Goal: Navigation & Orientation: Find specific page/section

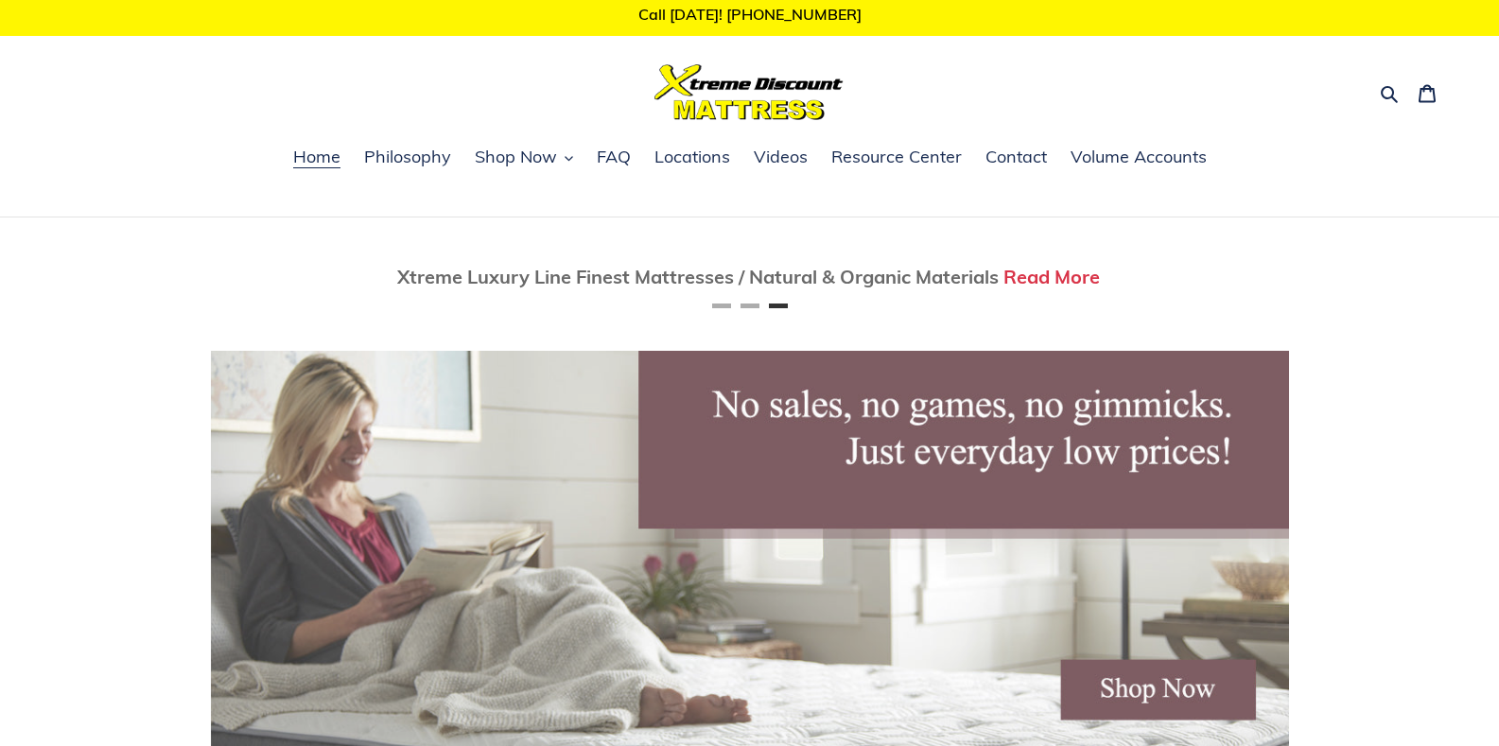
scroll to position [0, 2157]
click at [556, 160] on span "Shop Now" at bounding box center [516, 157] width 82 height 23
click at [557, 159] on button "Shop Now" at bounding box center [523, 158] width 117 height 28
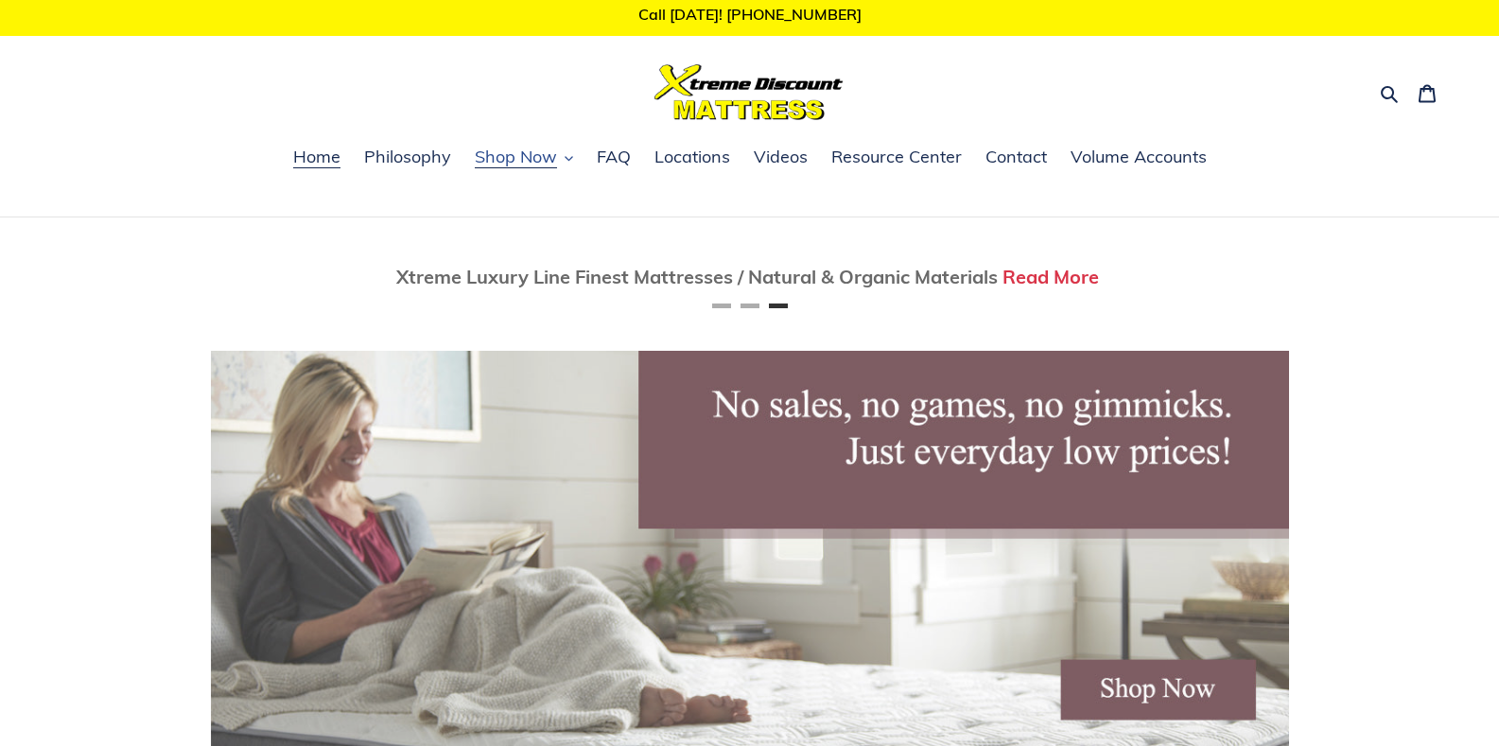
click at [572, 155] on icon "button" at bounding box center [569, 158] width 9 height 9
click at [539, 158] on span "Shop Now" at bounding box center [516, 157] width 82 height 23
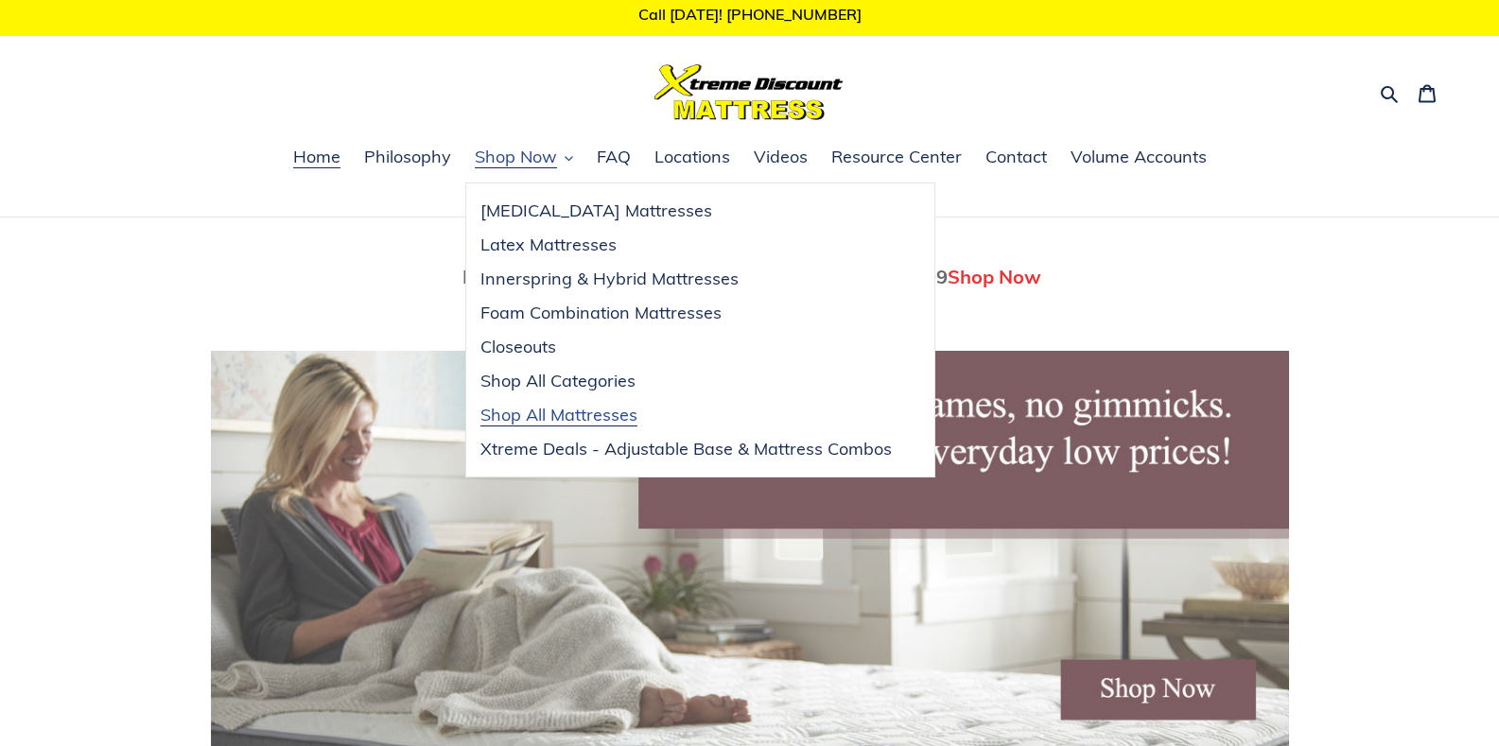
scroll to position [0, 1078]
click at [572, 416] on span "Shop All Mattresses" at bounding box center [559, 415] width 157 height 23
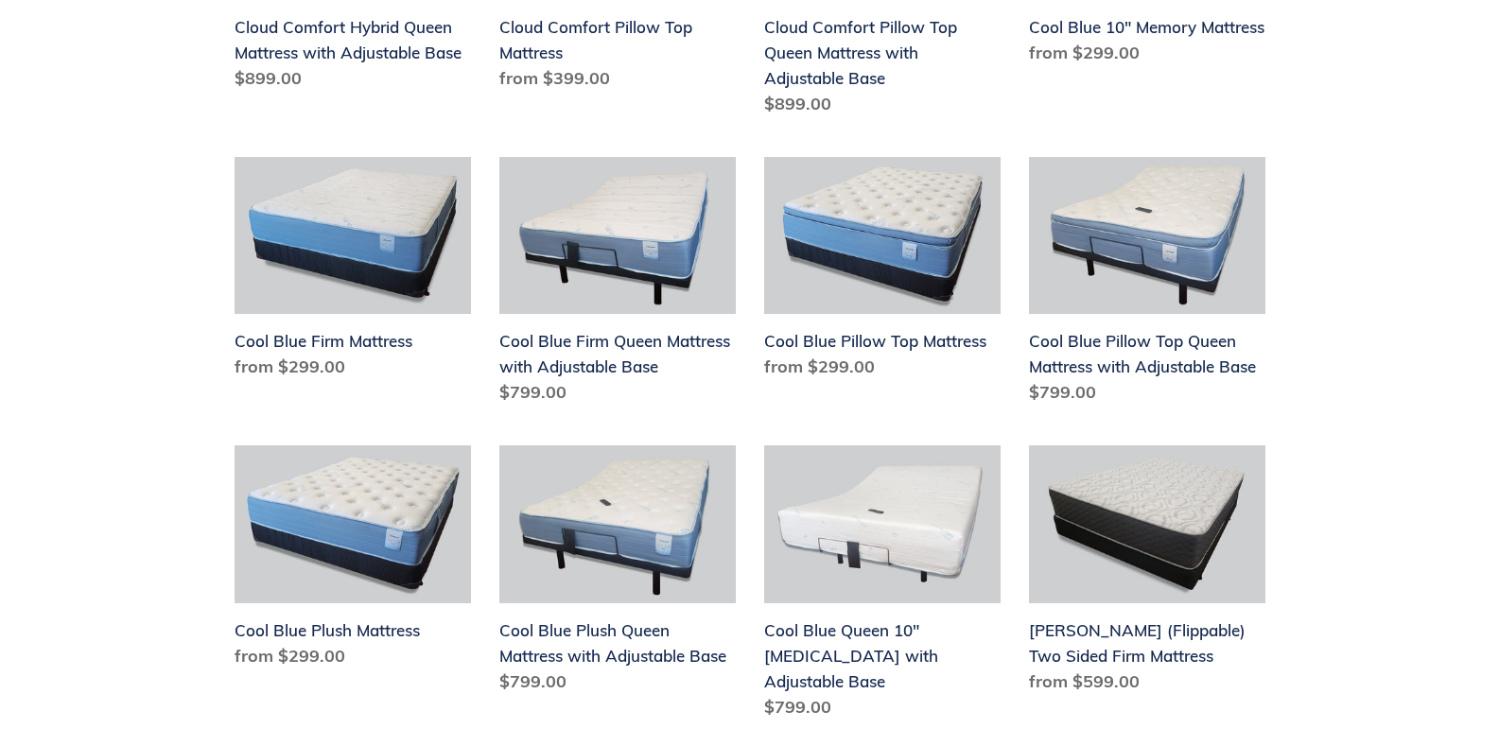
scroll to position [2316, 0]
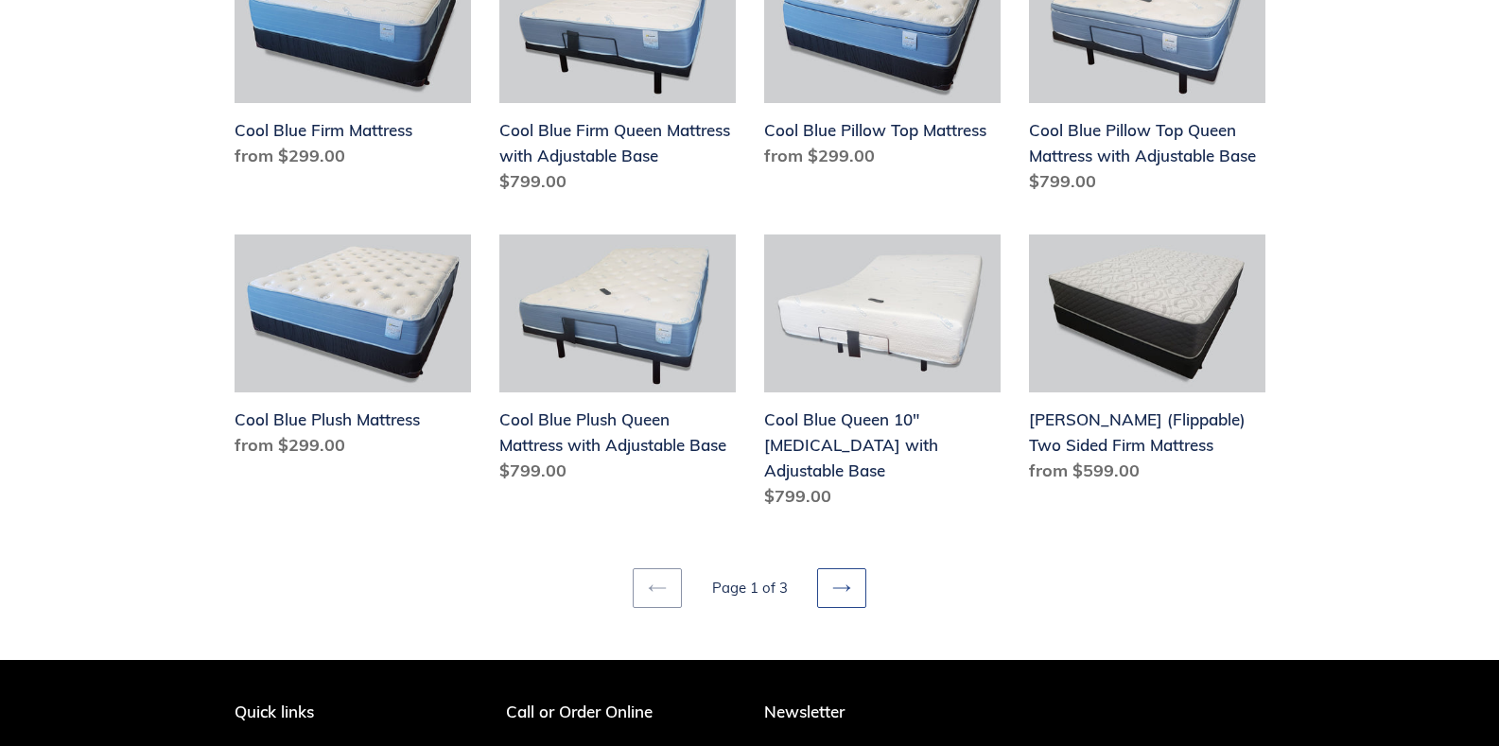
click at [834, 579] on icon at bounding box center [841, 588] width 19 height 19
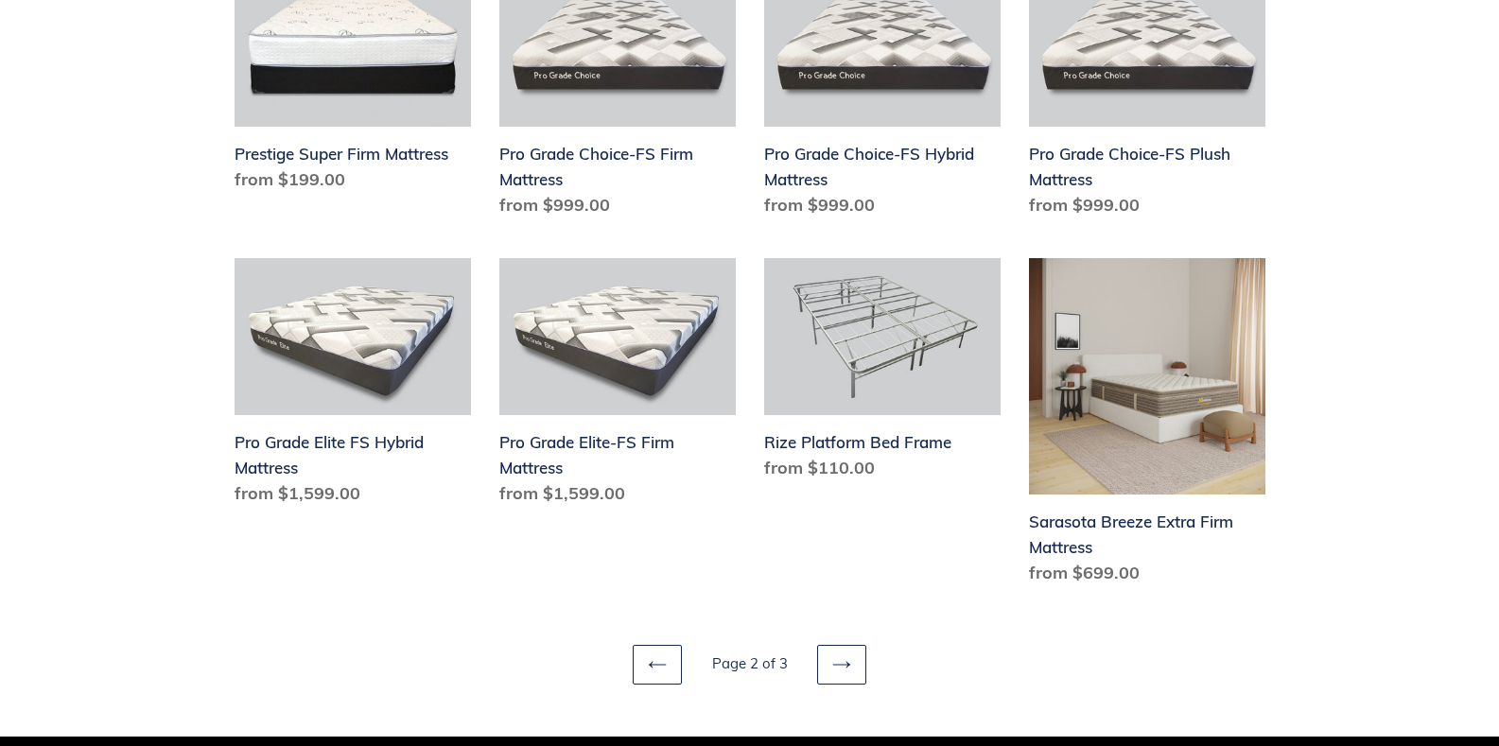
scroll to position [2411, 0]
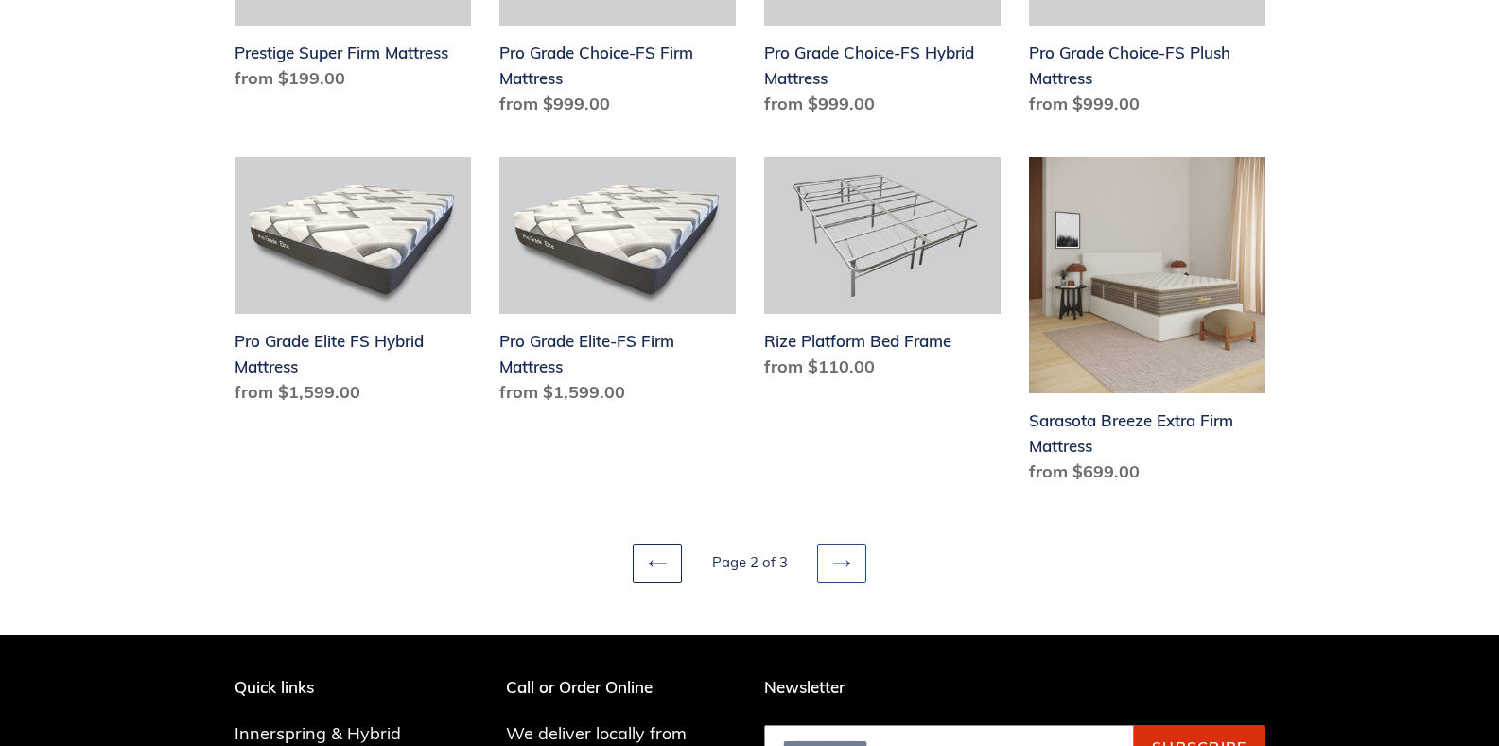
click at [843, 565] on icon at bounding box center [841, 563] width 19 height 19
